Goal: Task Accomplishment & Management: Use online tool/utility

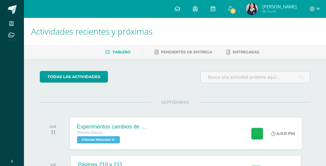
click at [257, 138] on button at bounding box center [257, 134] width 12 height 12
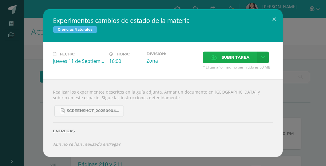
click at [228, 57] on span "Subir tarea" at bounding box center [235, 57] width 28 height 11
click at [0, 0] on input "Subir tarea" at bounding box center [0, 0] width 0 height 0
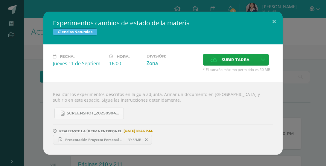
click at [98, 138] on span "Presentación Proyecto Personal Orgánico Morado.pdf" at bounding box center [95, 140] width 66 height 4
click at [274, 23] on button at bounding box center [273, 22] width 17 height 20
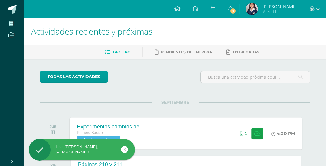
click at [208, 138] on div "Experimentos cambios de estado de la materia Primero Básico Ciencias Naturales …" at bounding box center [186, 134] width 232 height 32
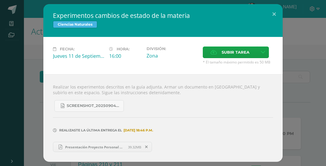
click at [112, 145] on span "Presentación Proyecto Personal Orgánico Morado.pdf" at bounding box center [95, 147] width 66 height 4
